Goal: Task Accomplishment & Management: Complete application form

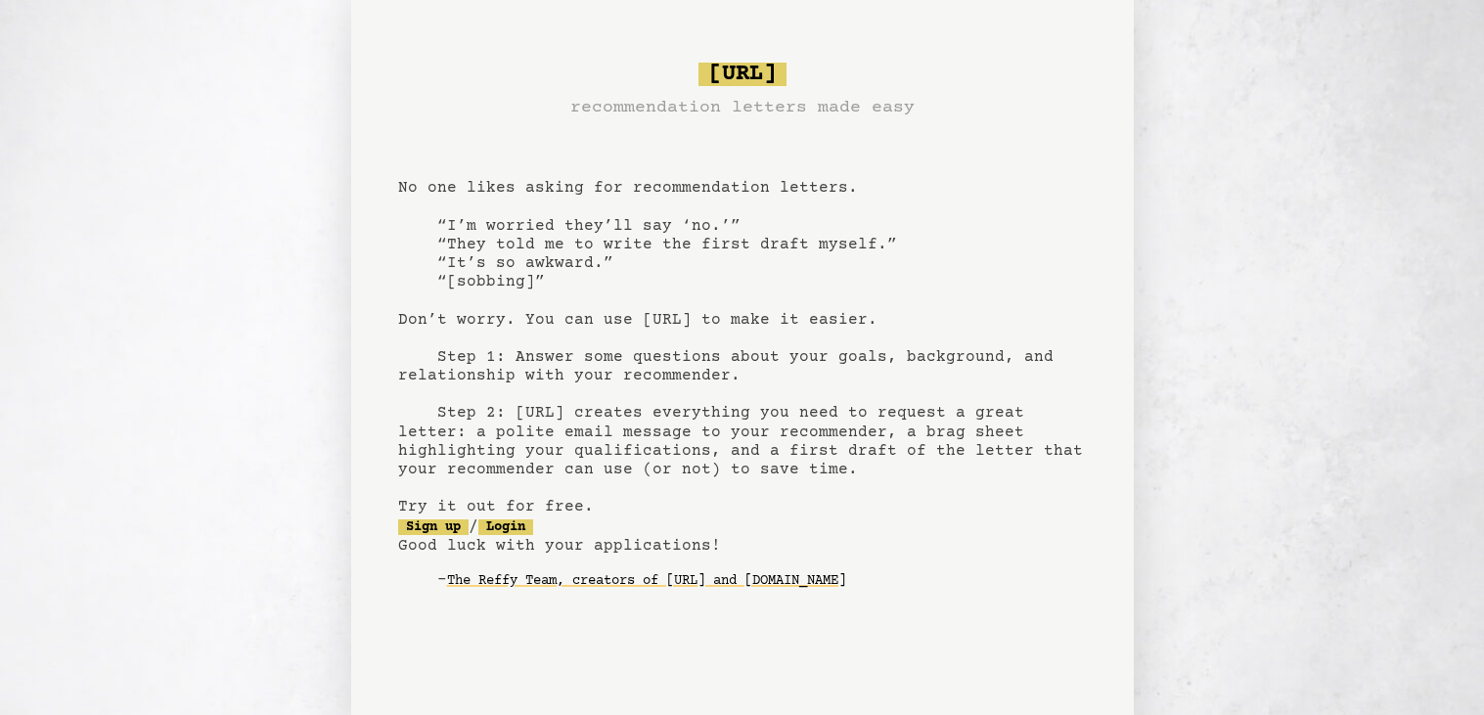
scroll to position [80, 0]
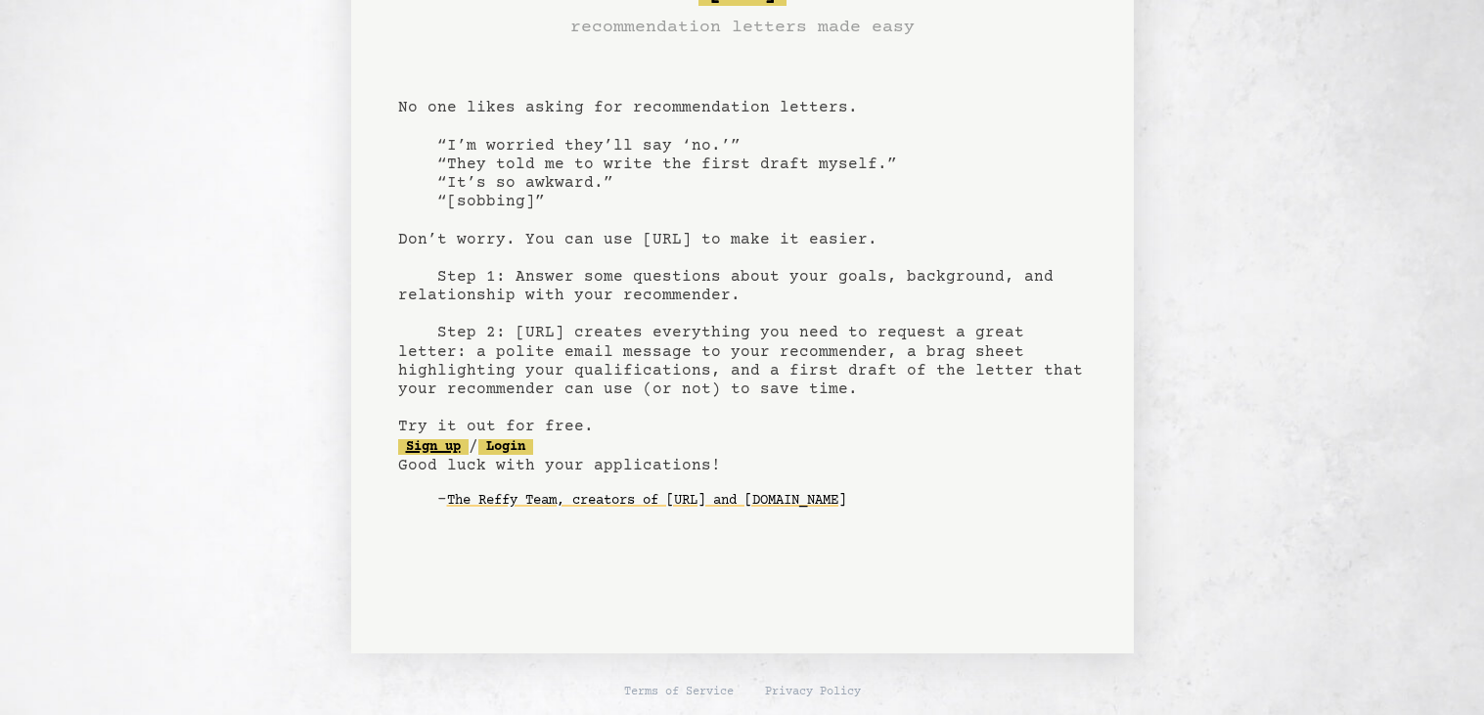
click at [427, 440] on link "Sign up" at bounding box center [433, 447] width 70 height 16
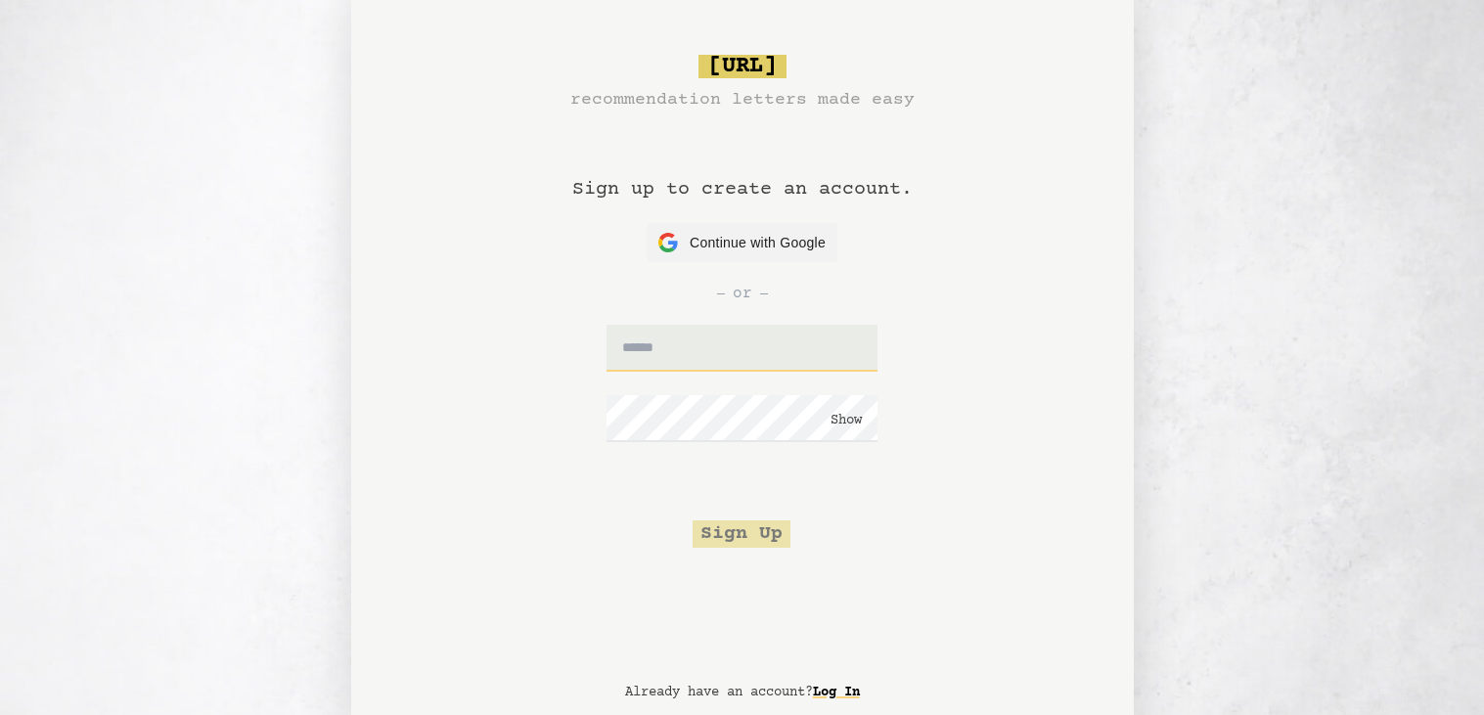
click at [703, 348] on input "text" at bounding box center [741, 348] width 271 height 47
click at [693, 221] on h1 "Sign up to create an account." at bounding box center [742, 168] width 340 height 110
click at [685, 264] on div "or" at bounding box center [742, 293] width 689 height 63
click at [679, 241] on div "Continue with Google Continue with Google" at bounding box center [741, 242] width 167 height 39
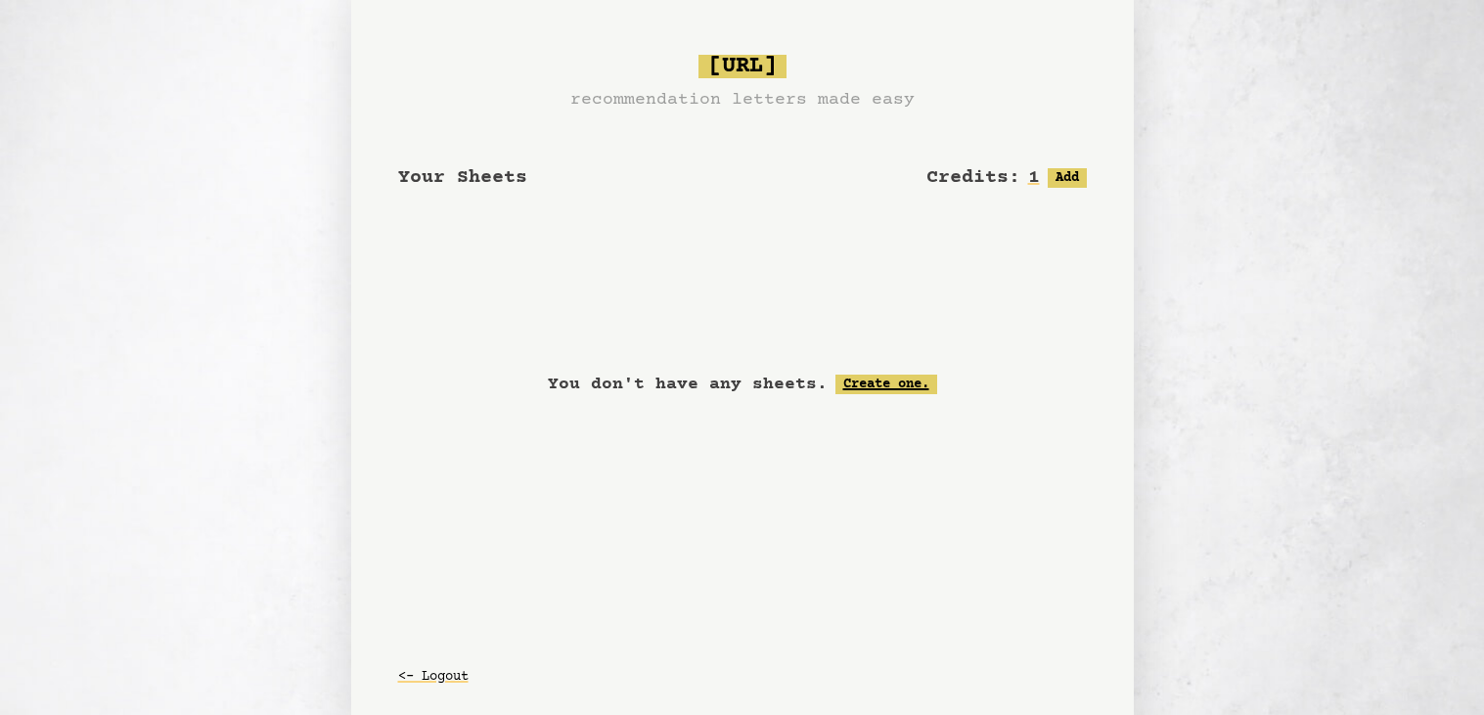
click at [924, 381] on link "Create one." at bounding box center [886, 385] width 102 height 20
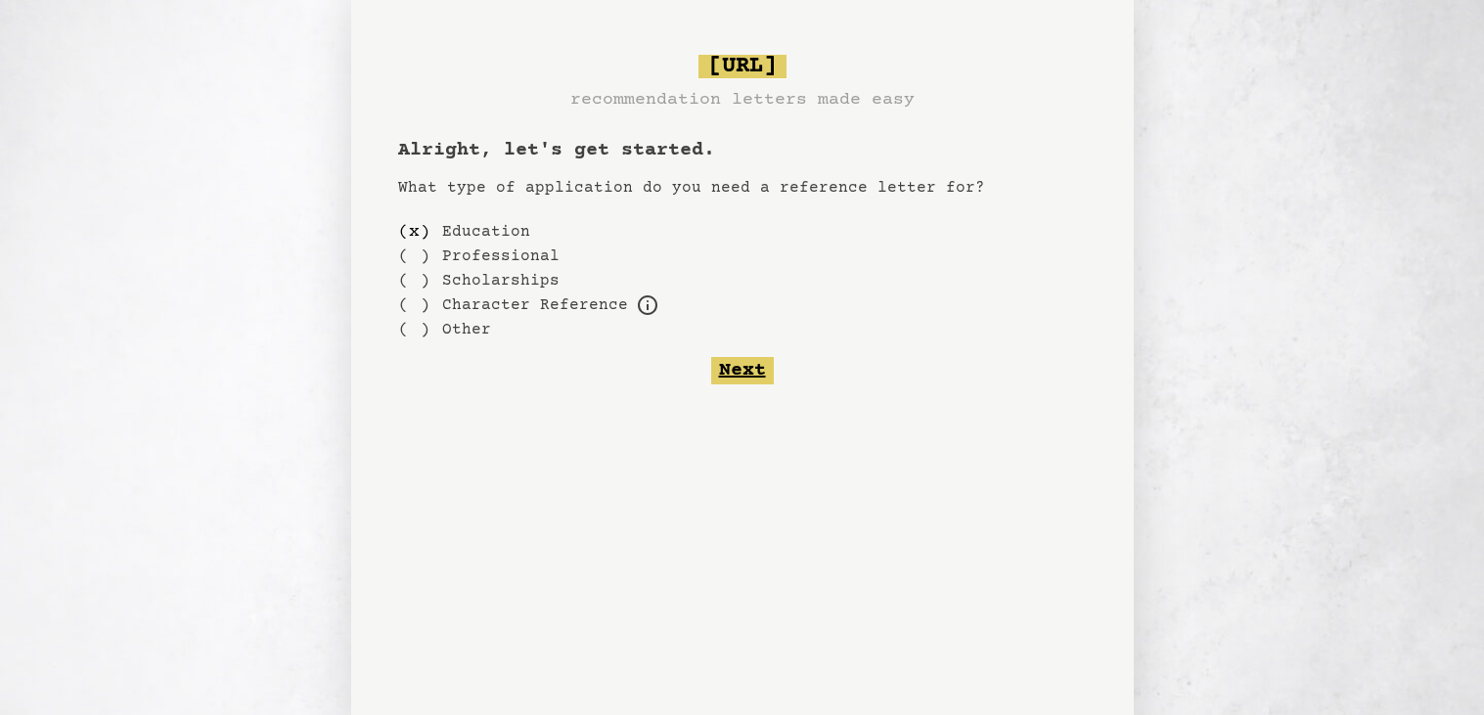
click at [726, 369] on button "Next" at bounding box center [742, 370] width 63 height 27
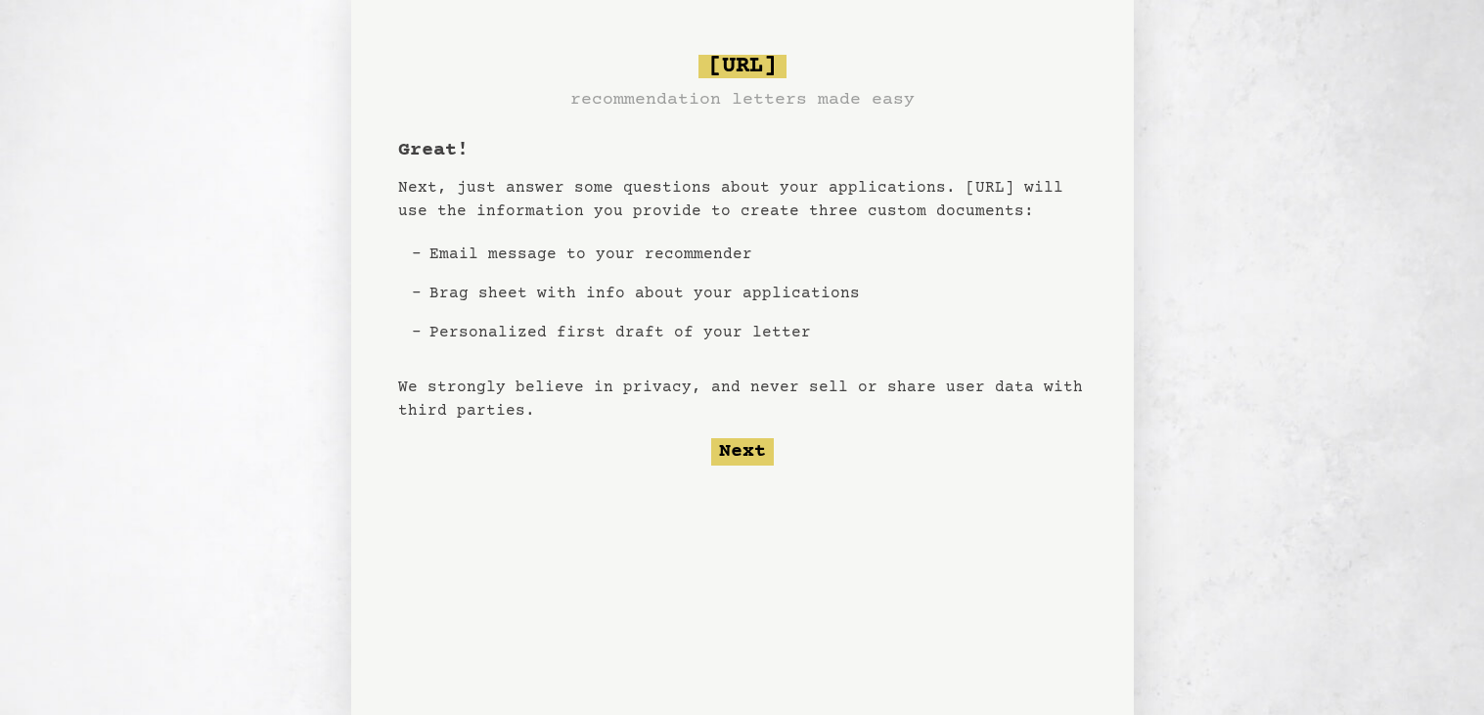
click at [738, 429] on div "Great! Next, just answer some questions about your applications. Bragsheet.ai w…" at bounding box center [742, 301] width 689 height 329
click at [740, 452] on button "Next" at bounding box center [742, 451] width 63 height 27
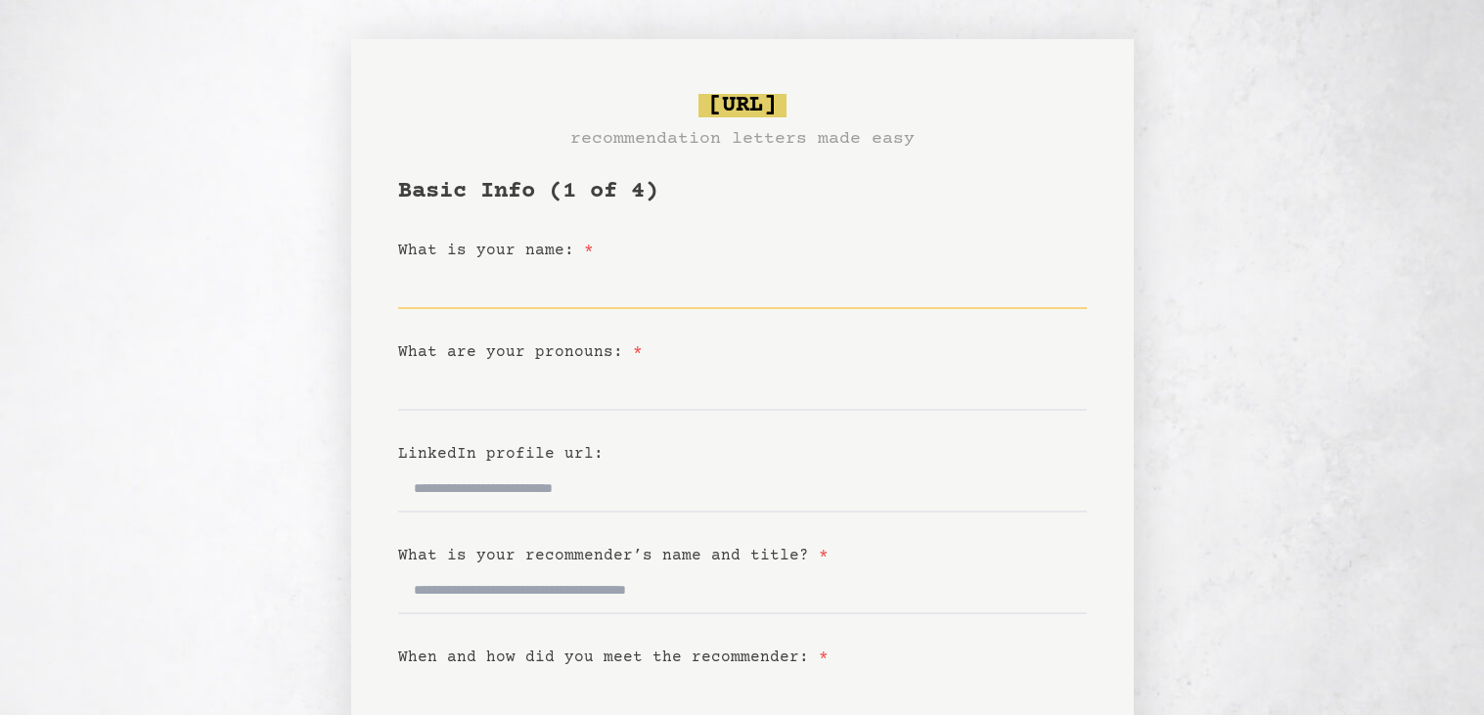
click at [608, 295] on input "What is your name: *" at bounding box center [742, 285] width 689 height 47
type input "**********"
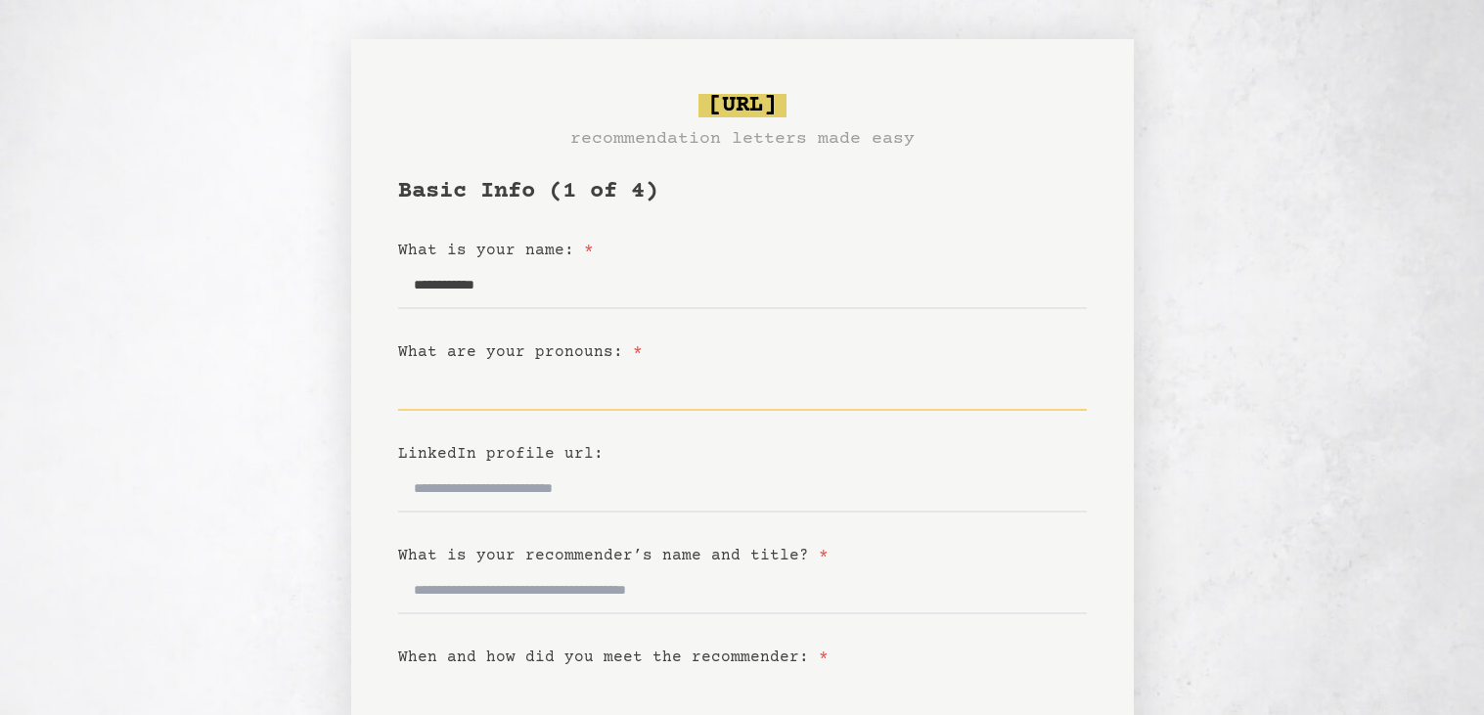
click at [515, 397] on input "What are your pronouns: *" at bounding box center [742, 387] width 689 height 47
type input "*******"
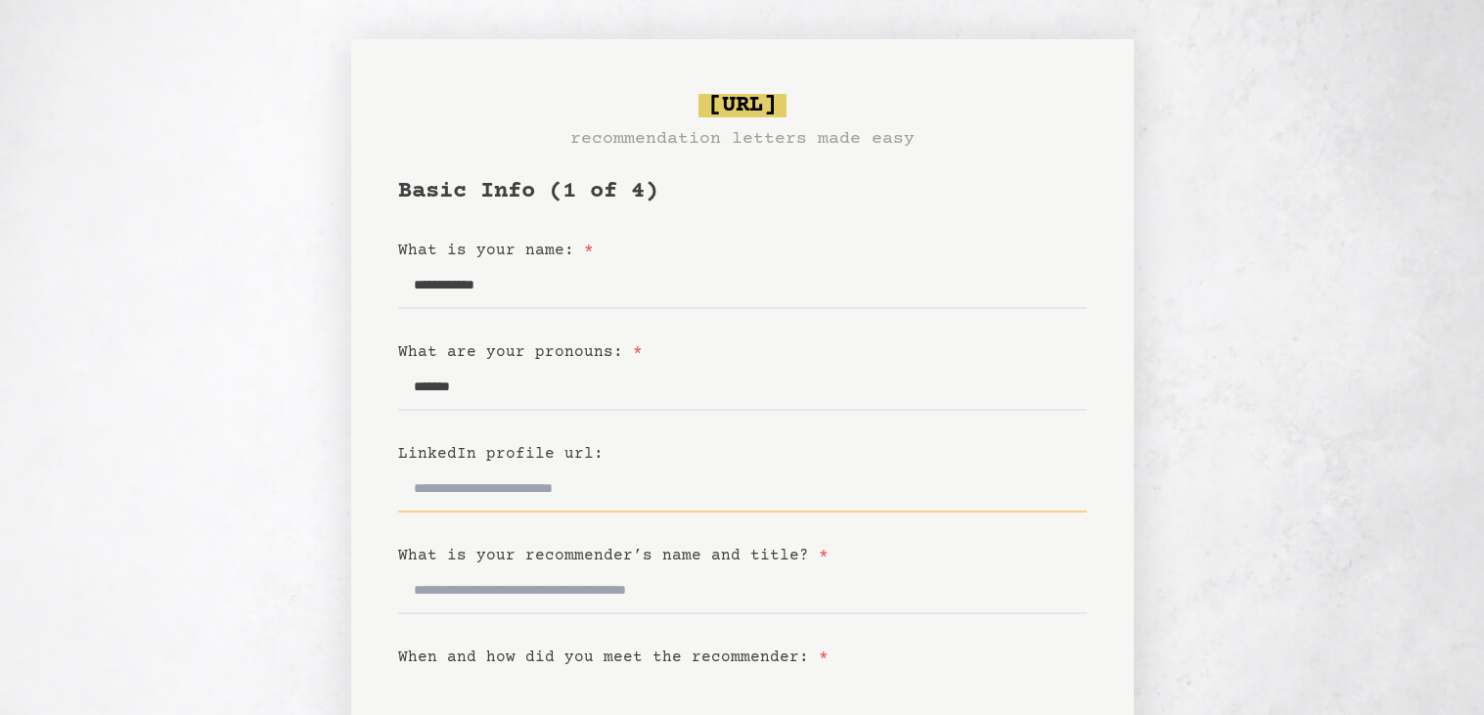
click at [503, 484] on input "LinkedIn profile url:" at bounding box center [742, 489] width 689 height 47
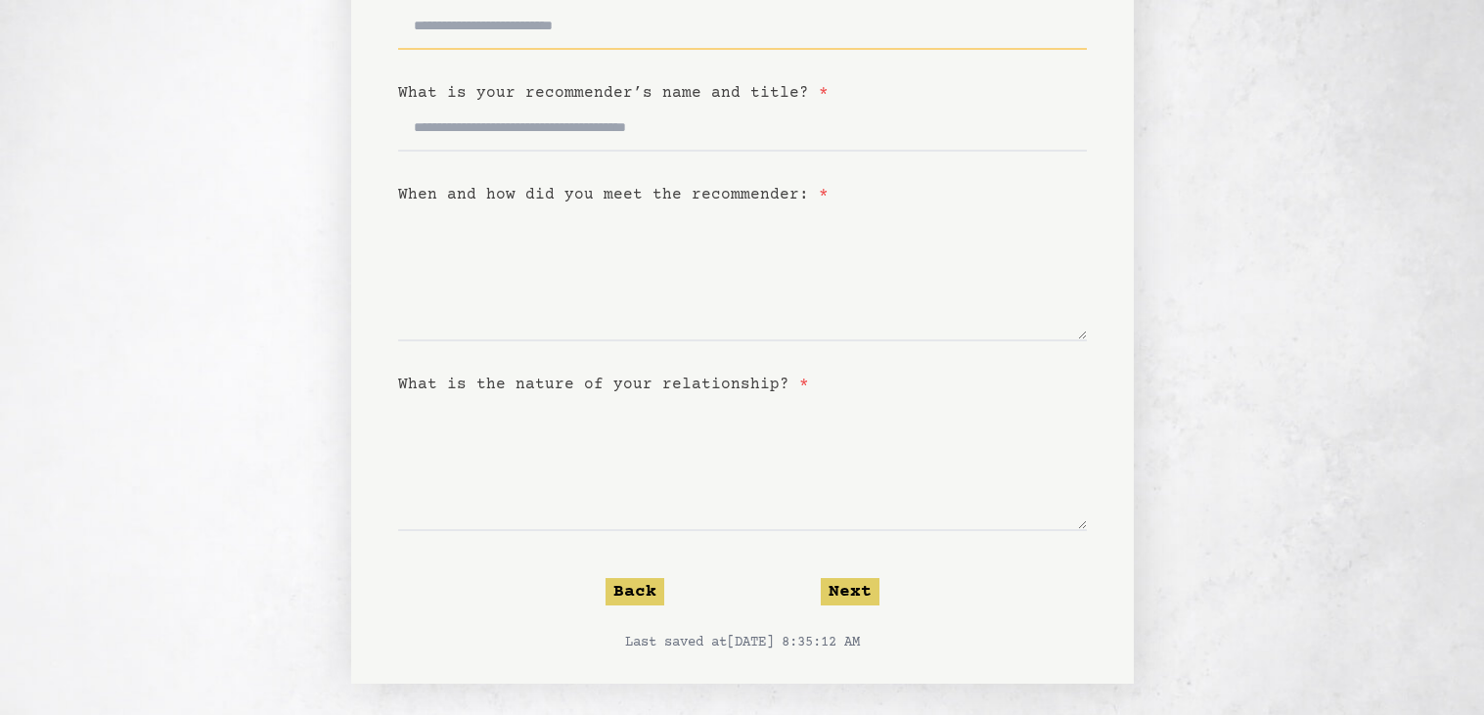
scroll to position [468, 0]
